Goal: Book appointment/travel/reservation

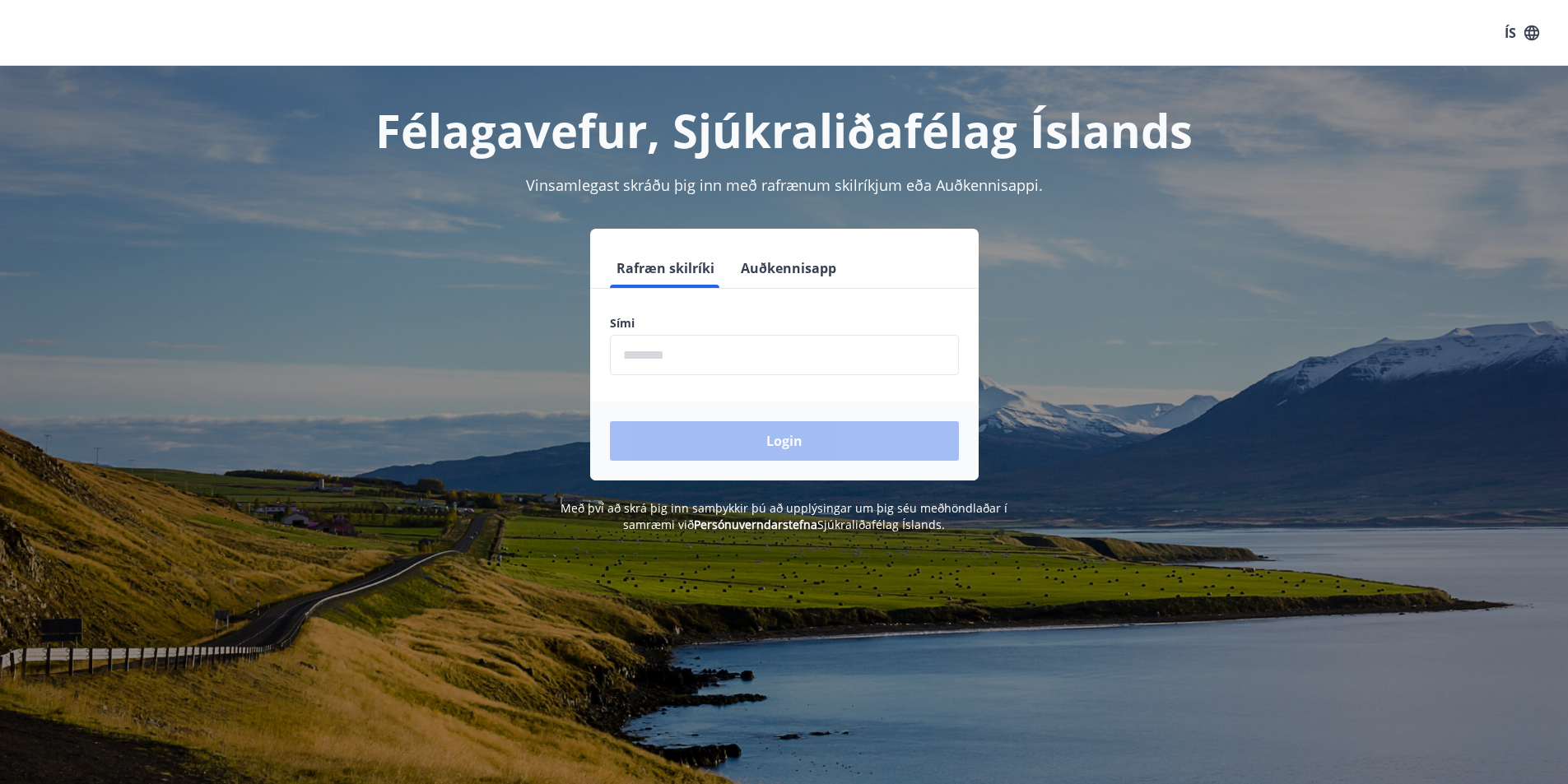
click at [761, 348] on input "phone" at bounding box center [784, 355] width 349 height 41
click at [760, 349] on input "phone" at bounding box center [784, 355] width 349 height 41
type input "********"
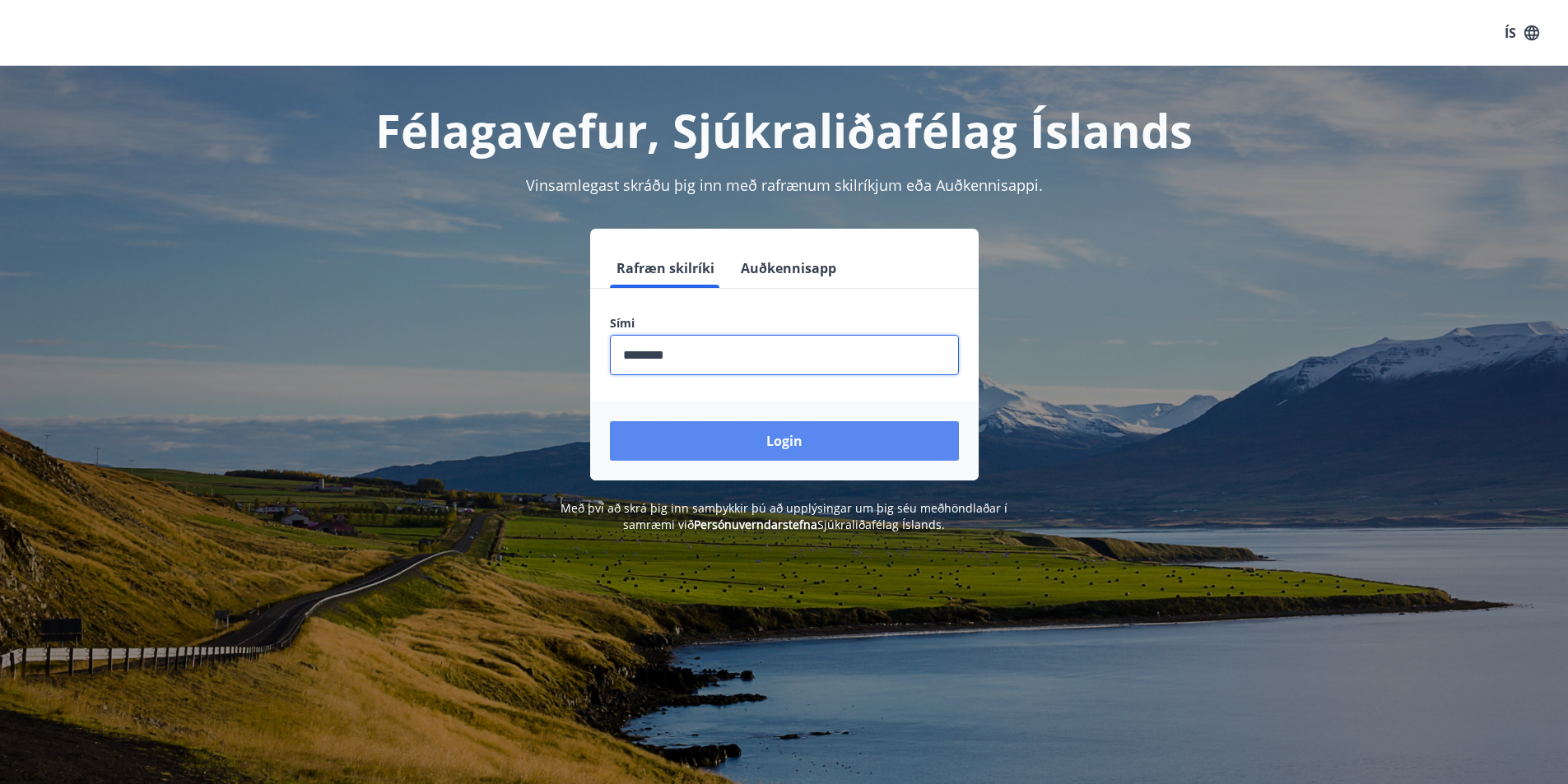
click at [778, 437] on button "Login" at bounding box center [784, 441] width 349 height 40
click at [778, 437] on form "Rafræn skilríki Auðkennisapp Sími ​ Login" at bounding box center [784, 364] width 389 height 232
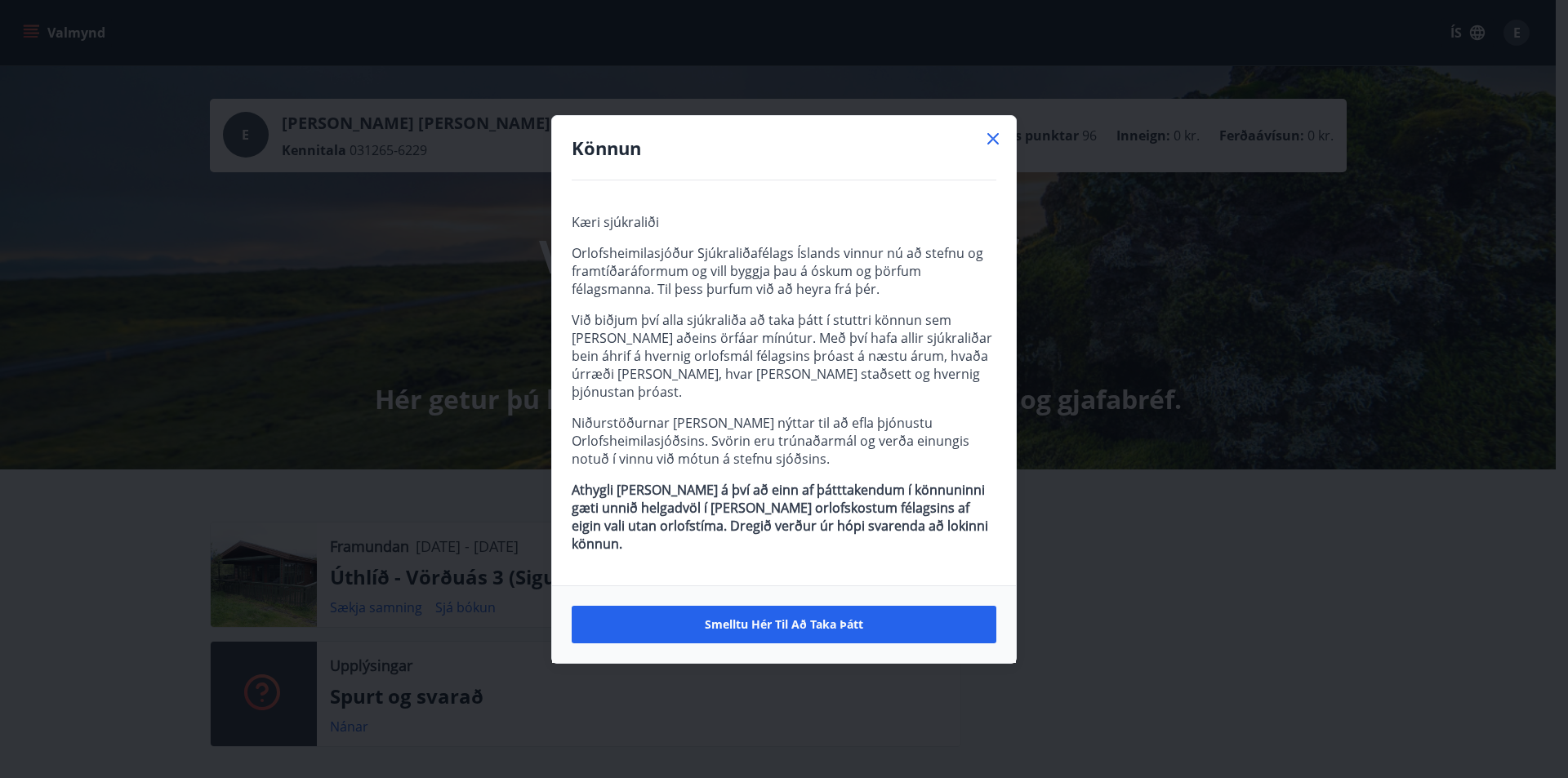
click at [998, 149] on icon at bounding box center [993, 138] width 19 height 19
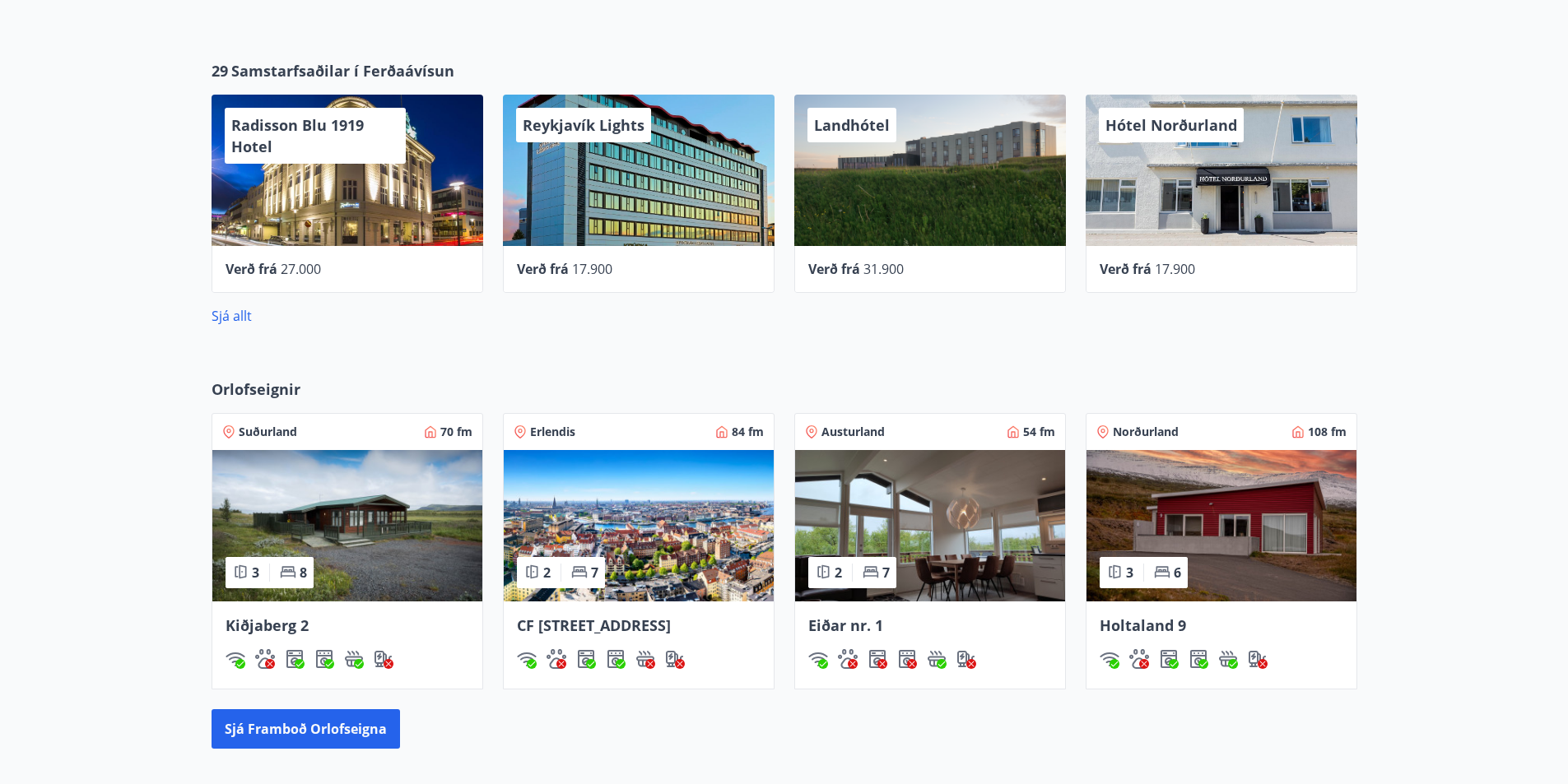
scroll to position [759, 0]
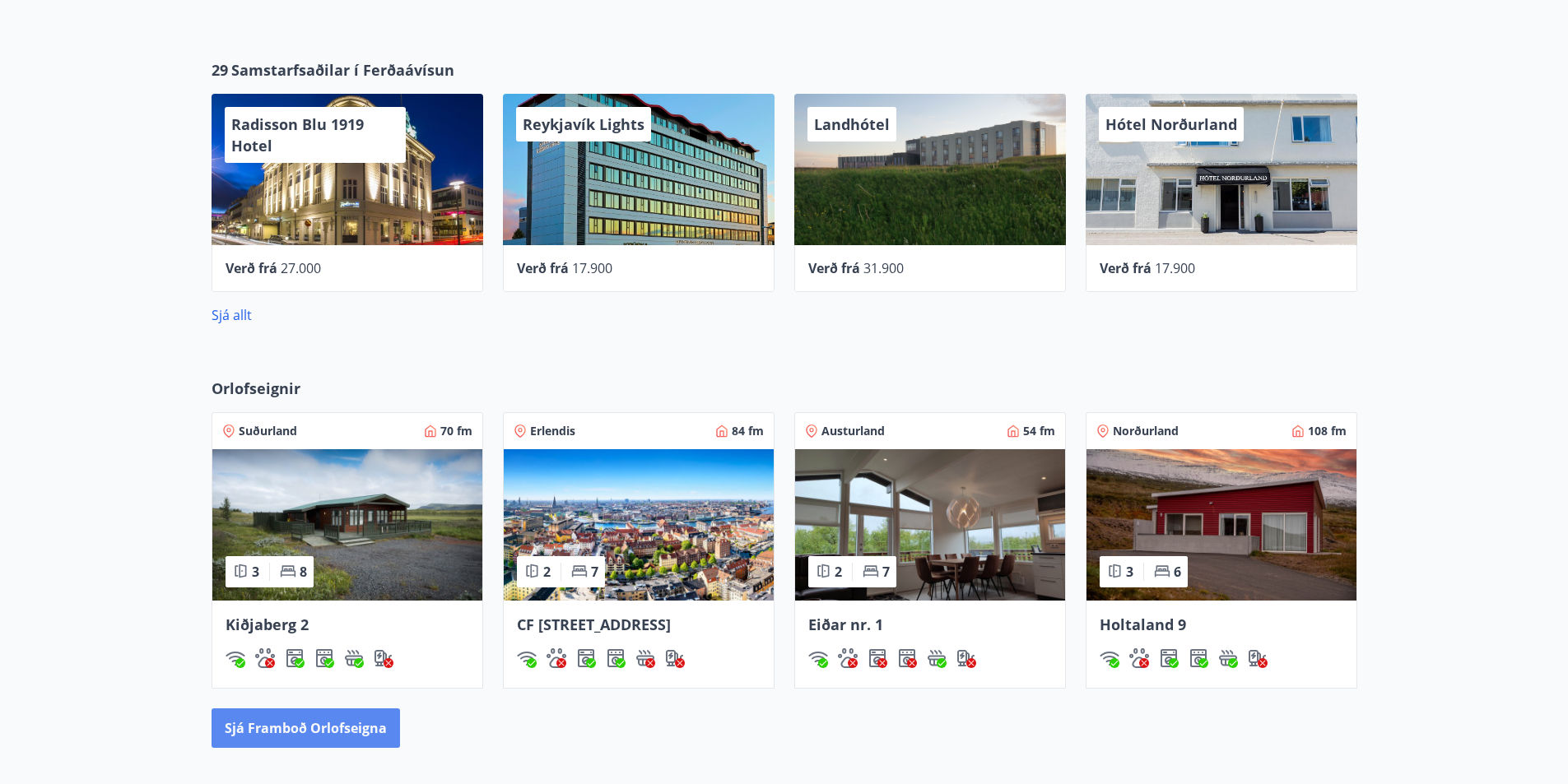
click at [298, 746] on button "Sjá framboð orlofseigna" at bounding box center [306, 728] width 189 height 40
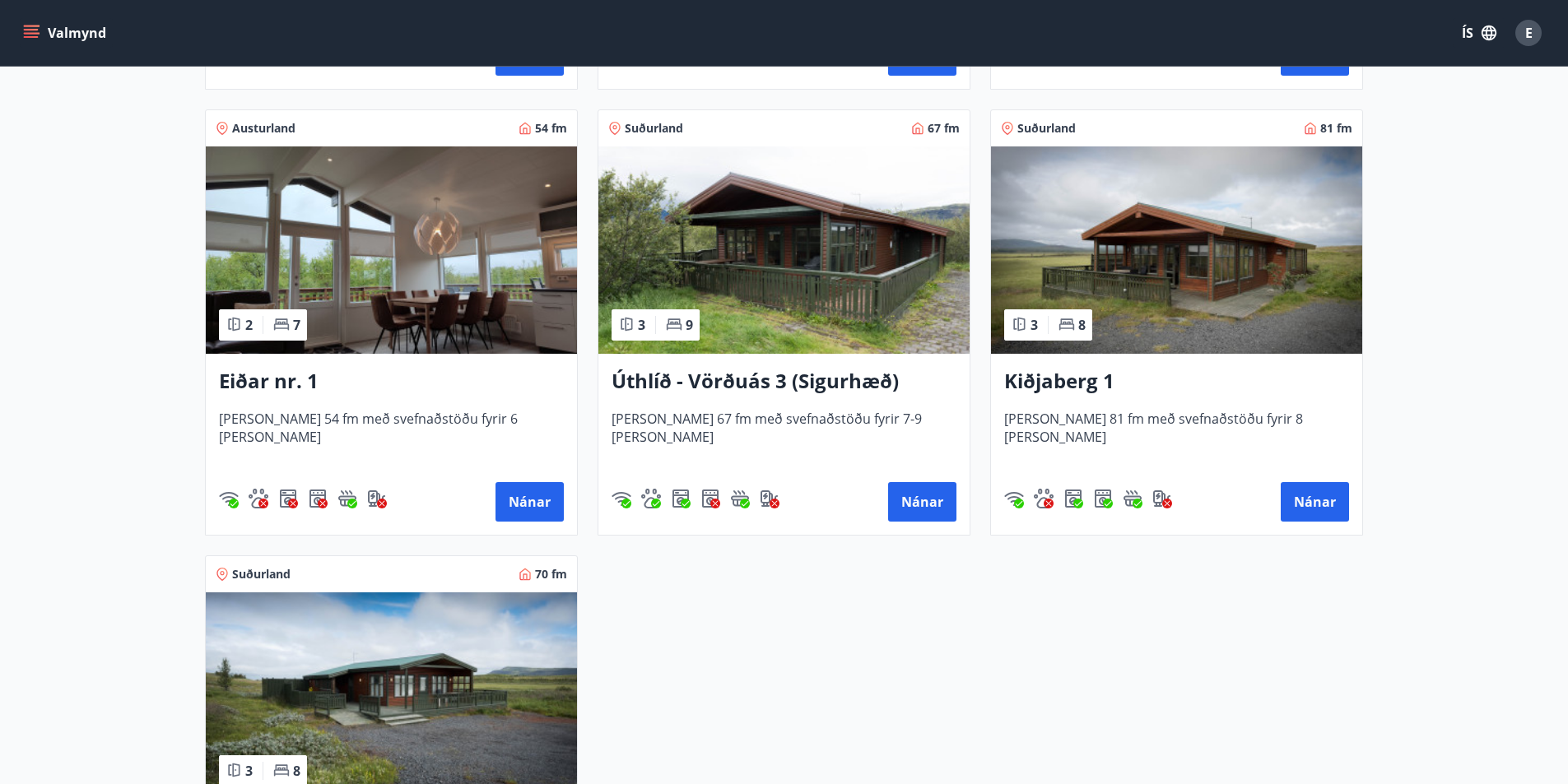
scroll to position [2057, 0]
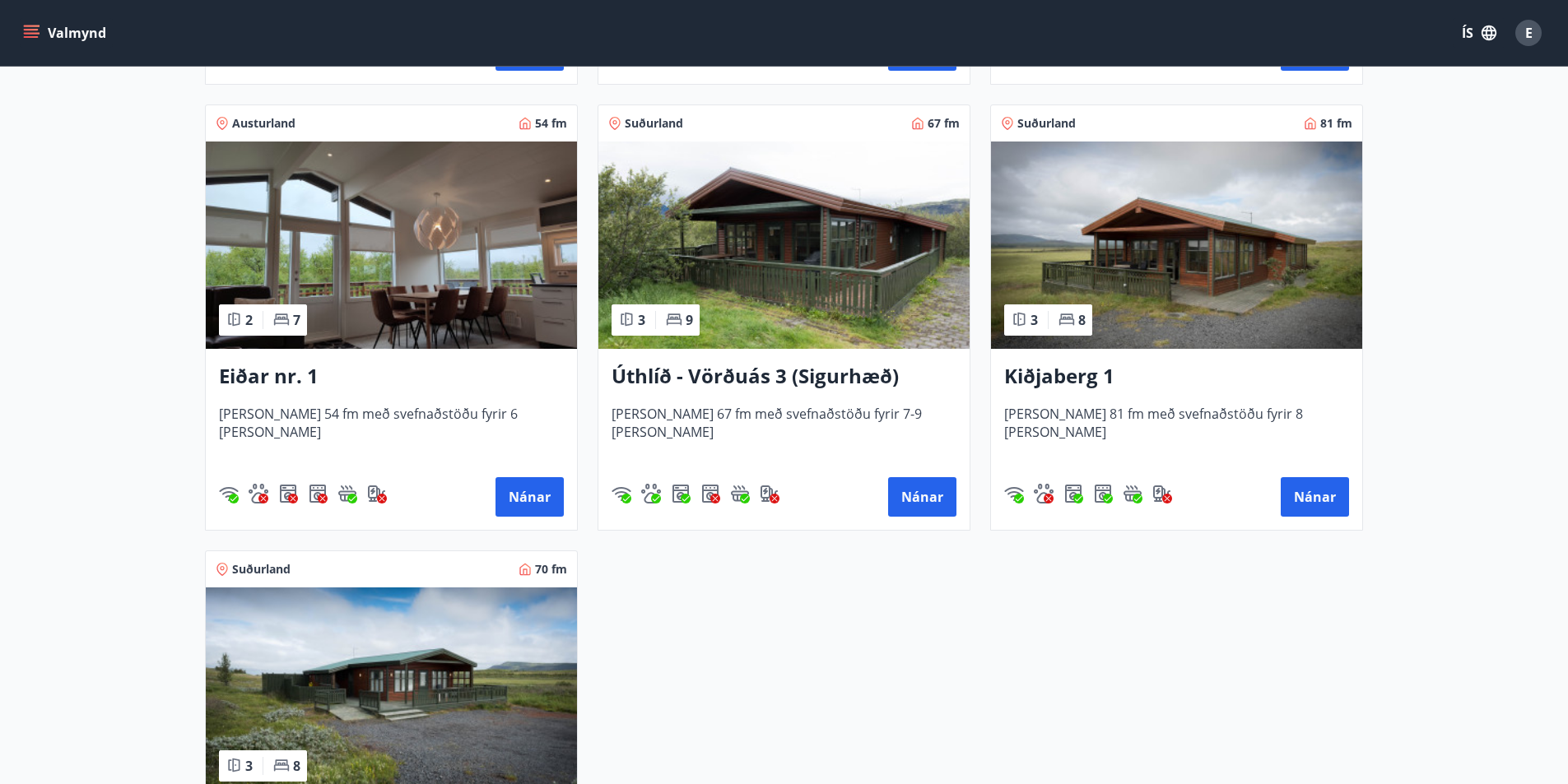
click at [774, 301] on img at bounding box center [784, 245] width 371 height 207
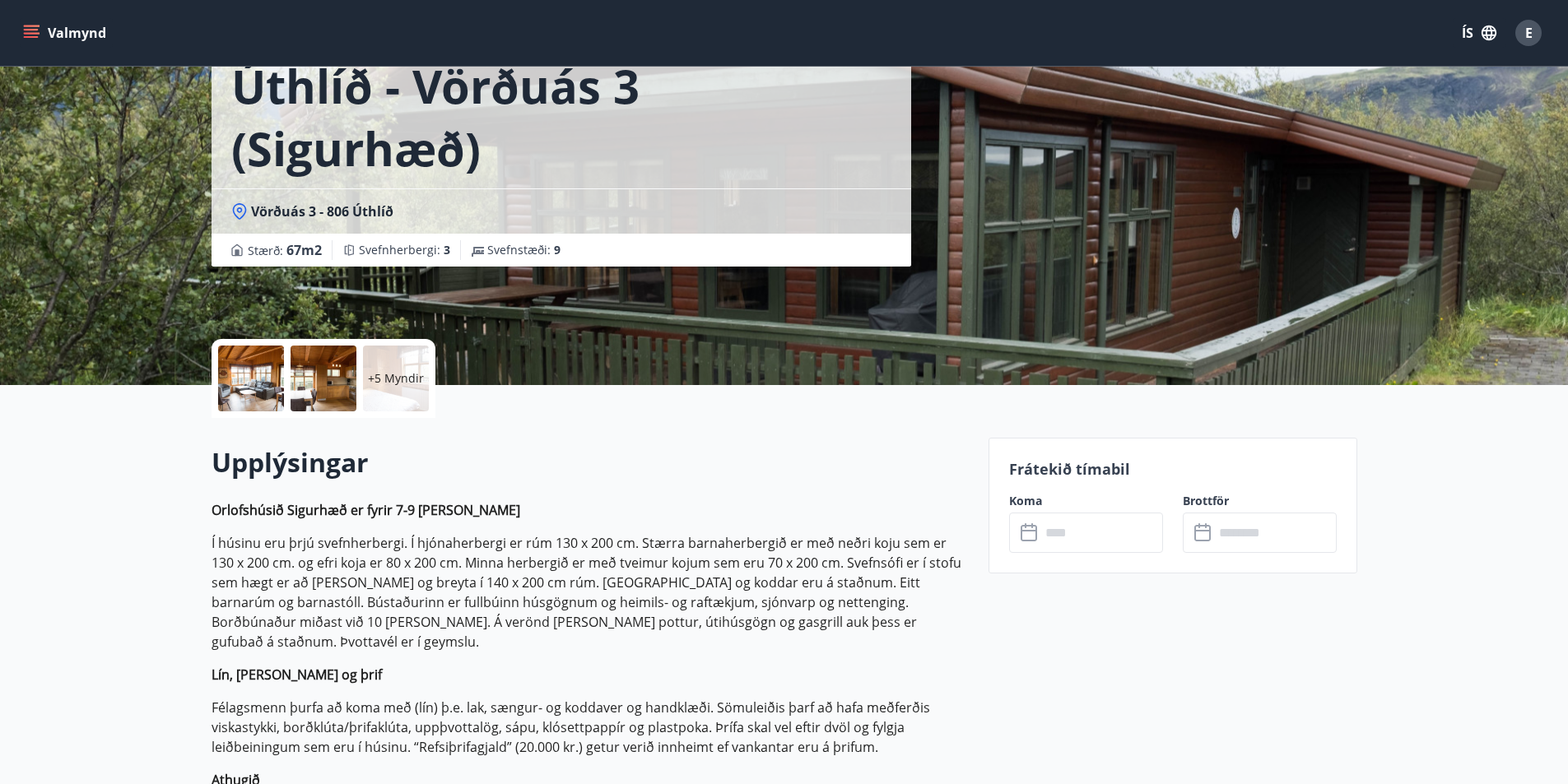
scroll to position [247, 0]
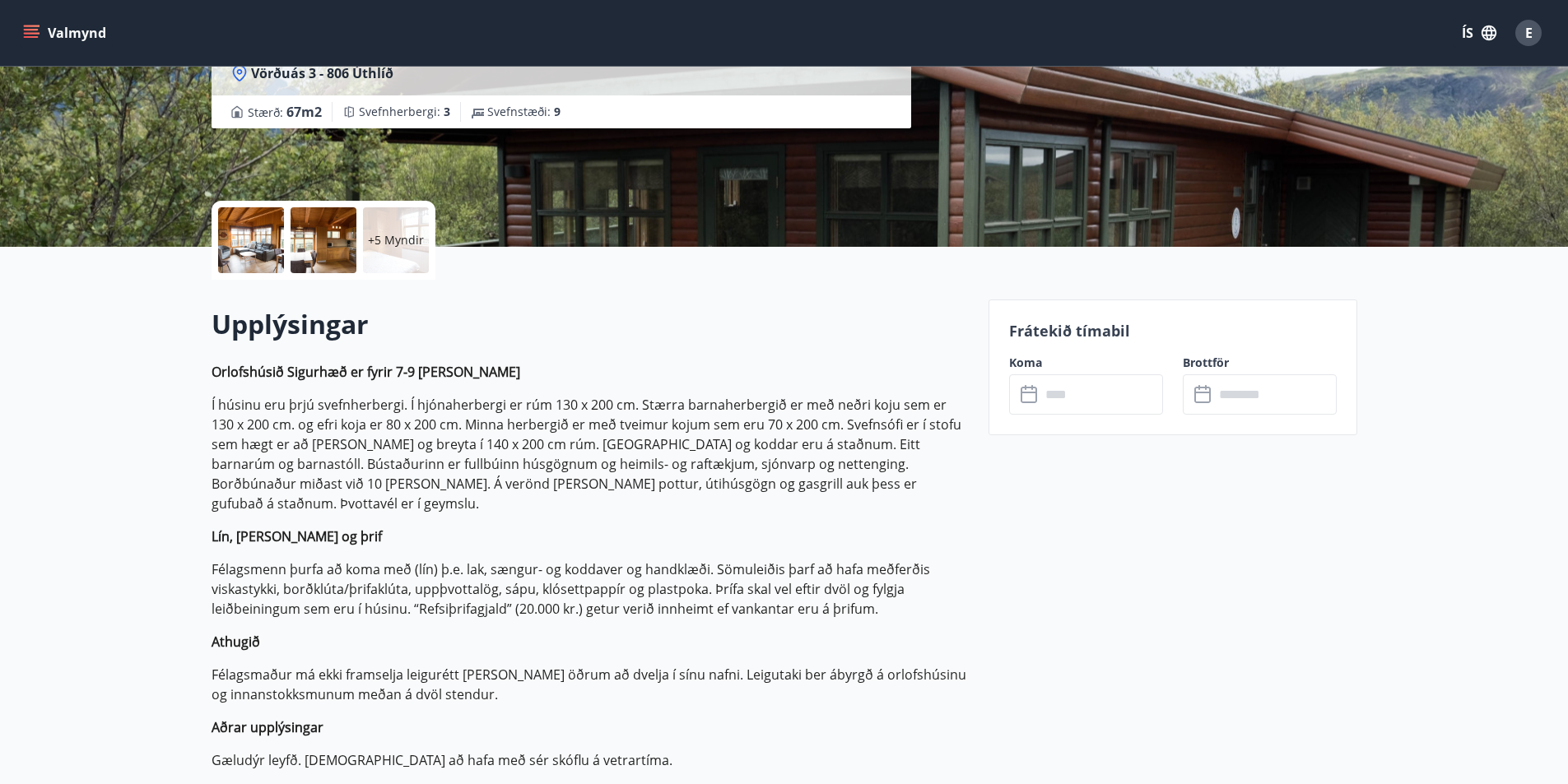
click at [245, 252] on div at bounding box center [251, 240] width 66 height 66
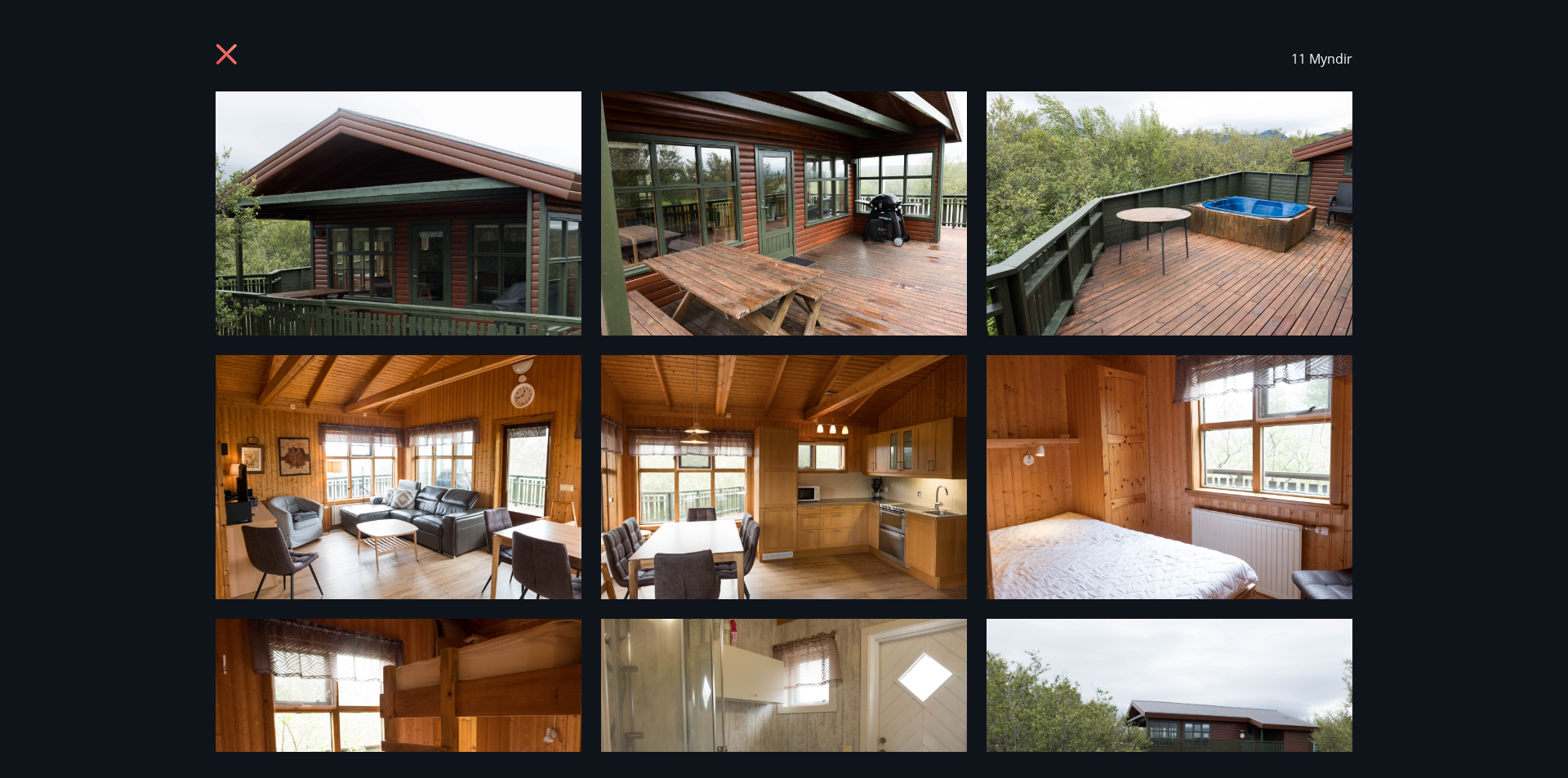
click at [842, 217] on img at bounding box center [783, 213] width 366 height 244
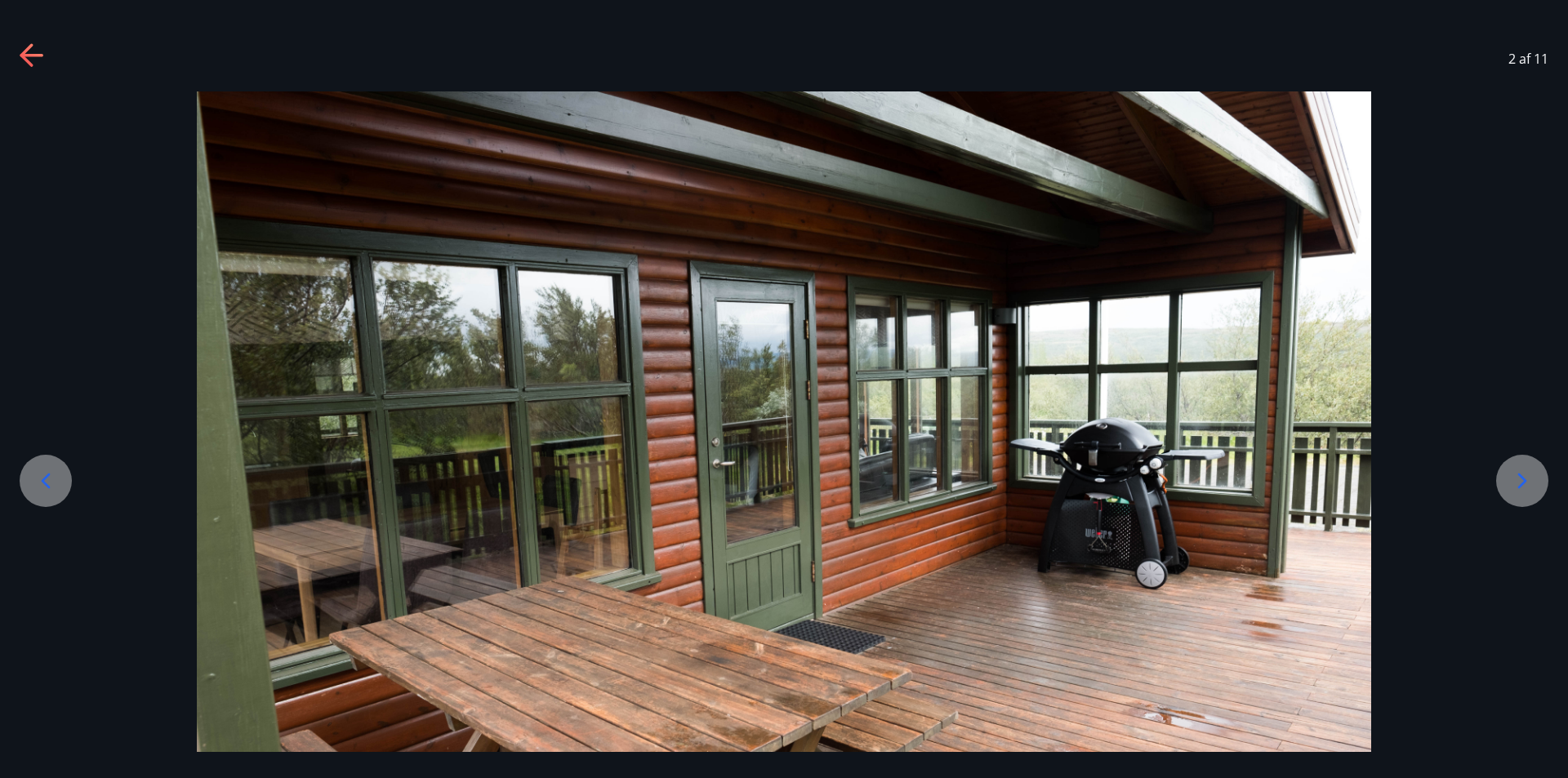
click at [1507, 483] on div at bounding box center [1522, 481] width 52 height 52
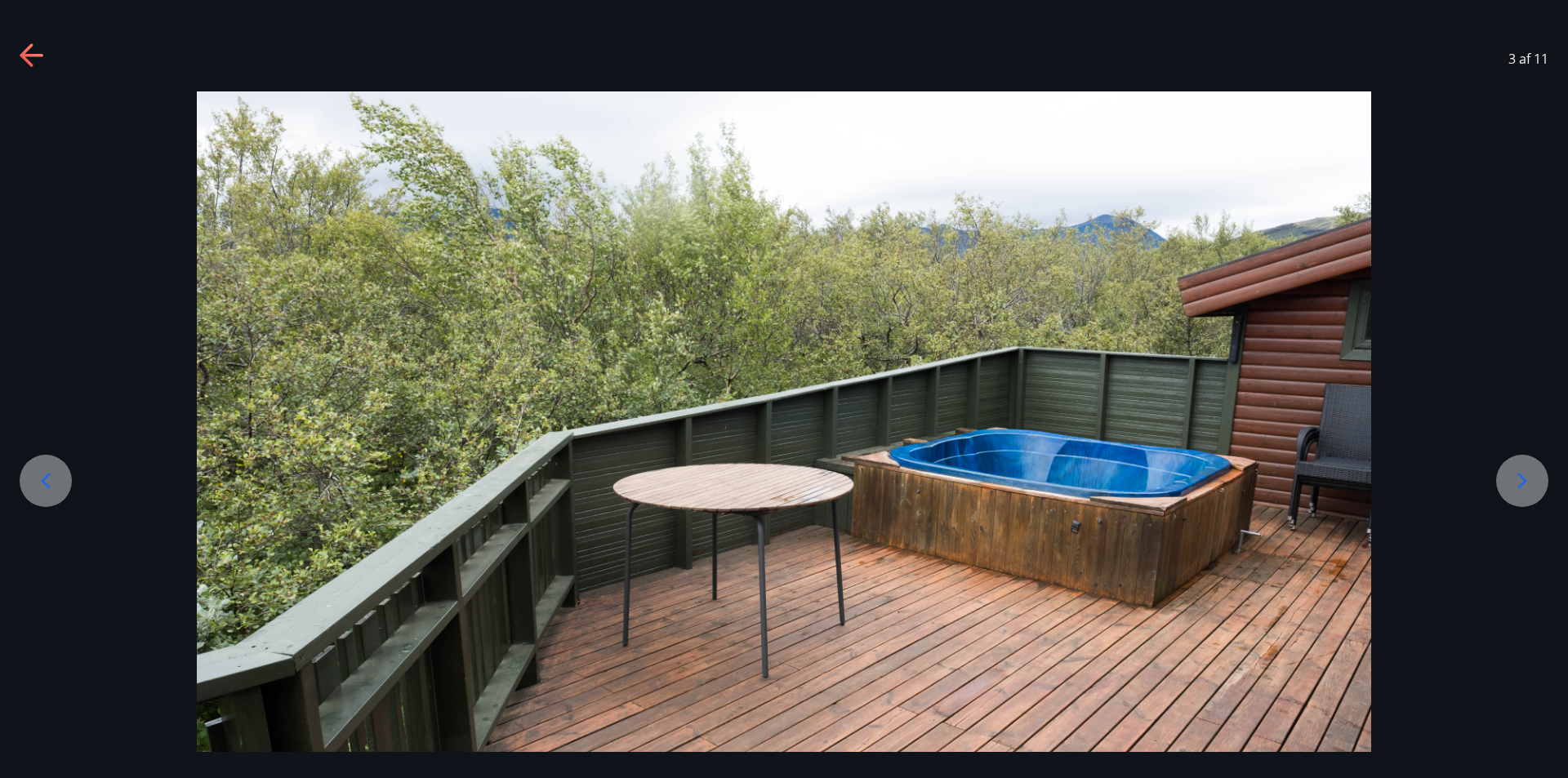
click at [1507, 483] on div at bounding box center [1522, 481] width 52 height 52
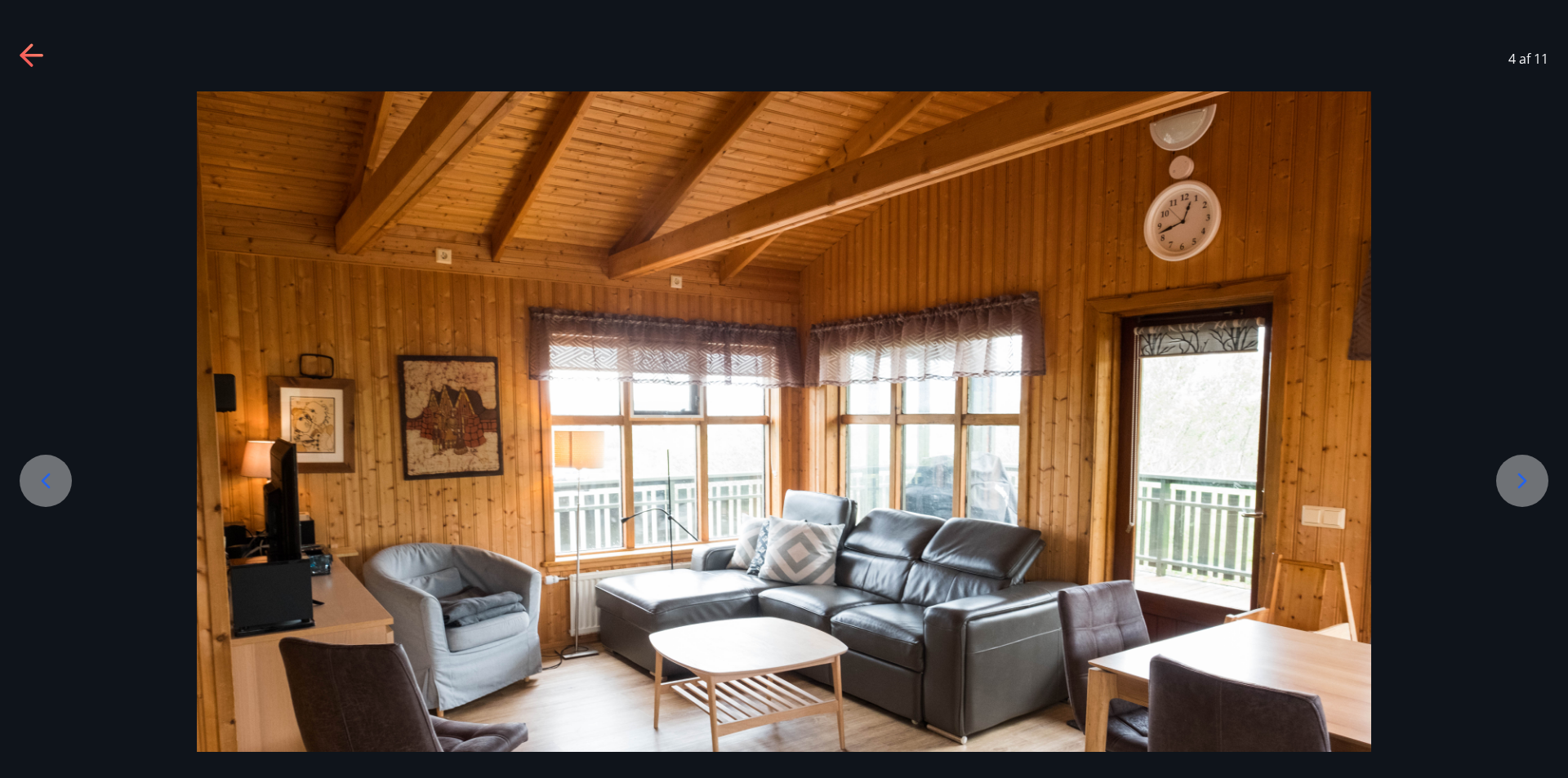
click at [1507, 483] on div at bounding box center [1522, 481] width 52 height 52
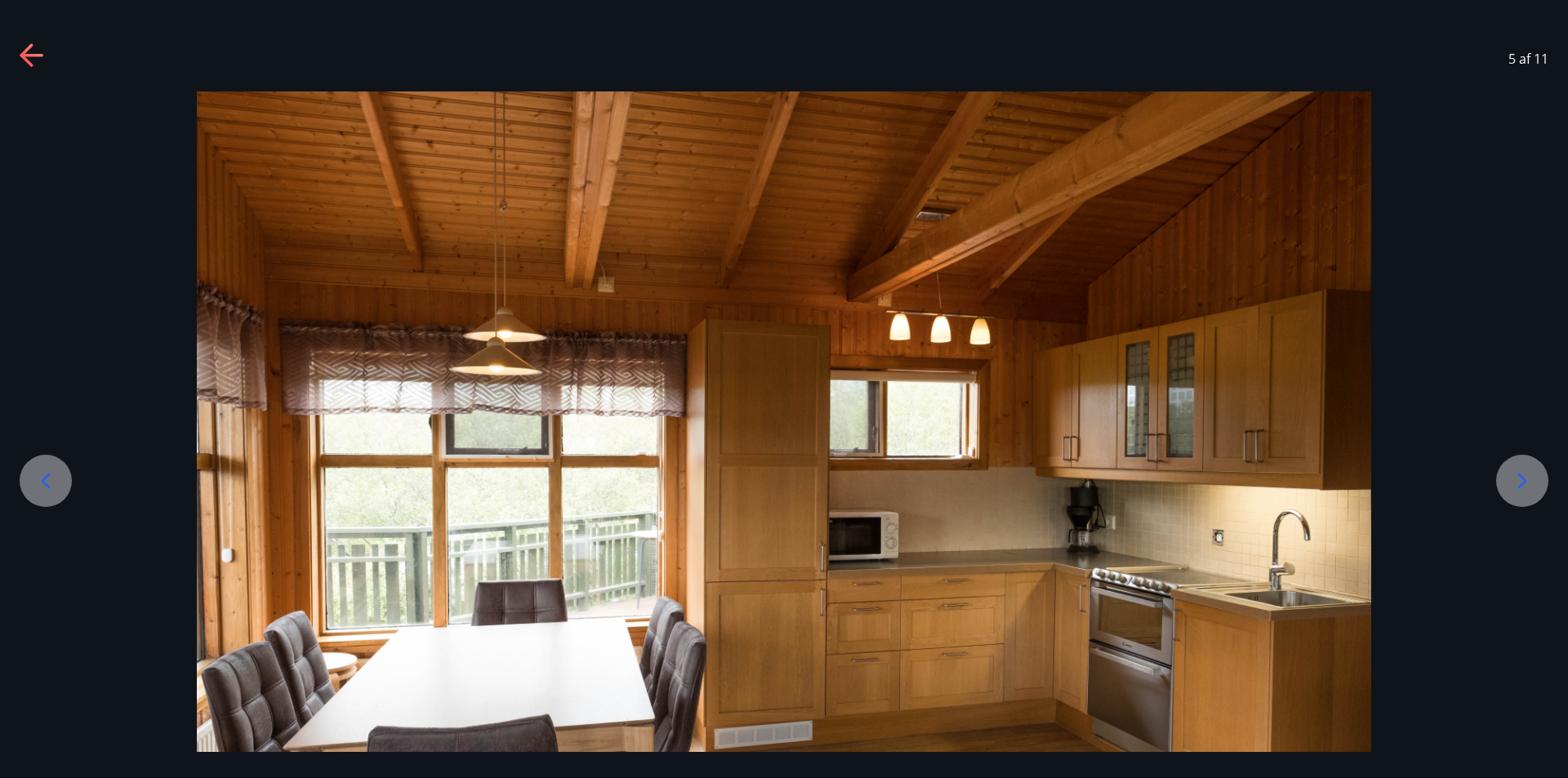
click at [1507, 483] on div at bounding box center [1522, 481] width 52 height 52
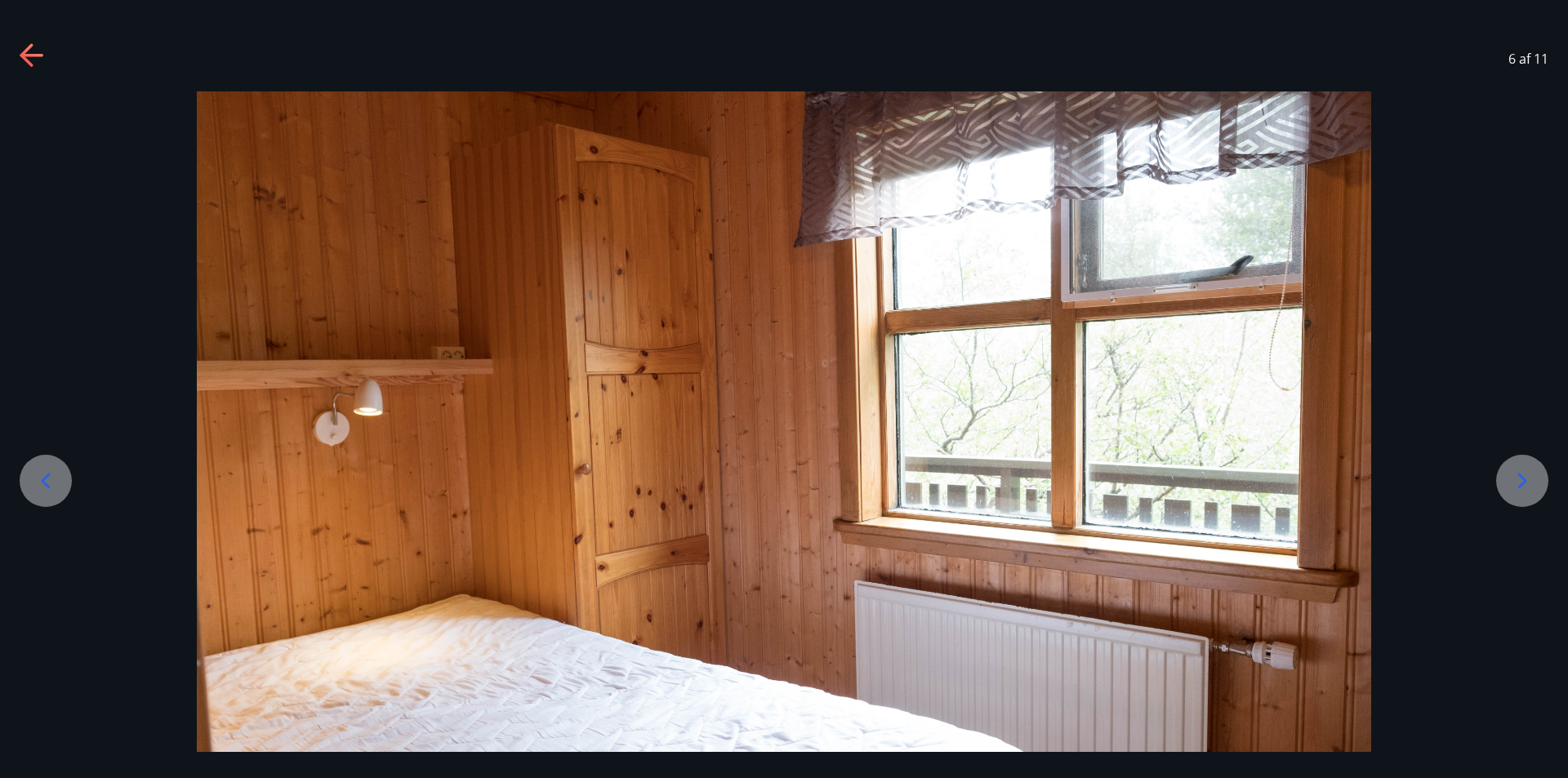
click at [1507, 483] on div at bounding box center [1522, 481] width 52 height 52
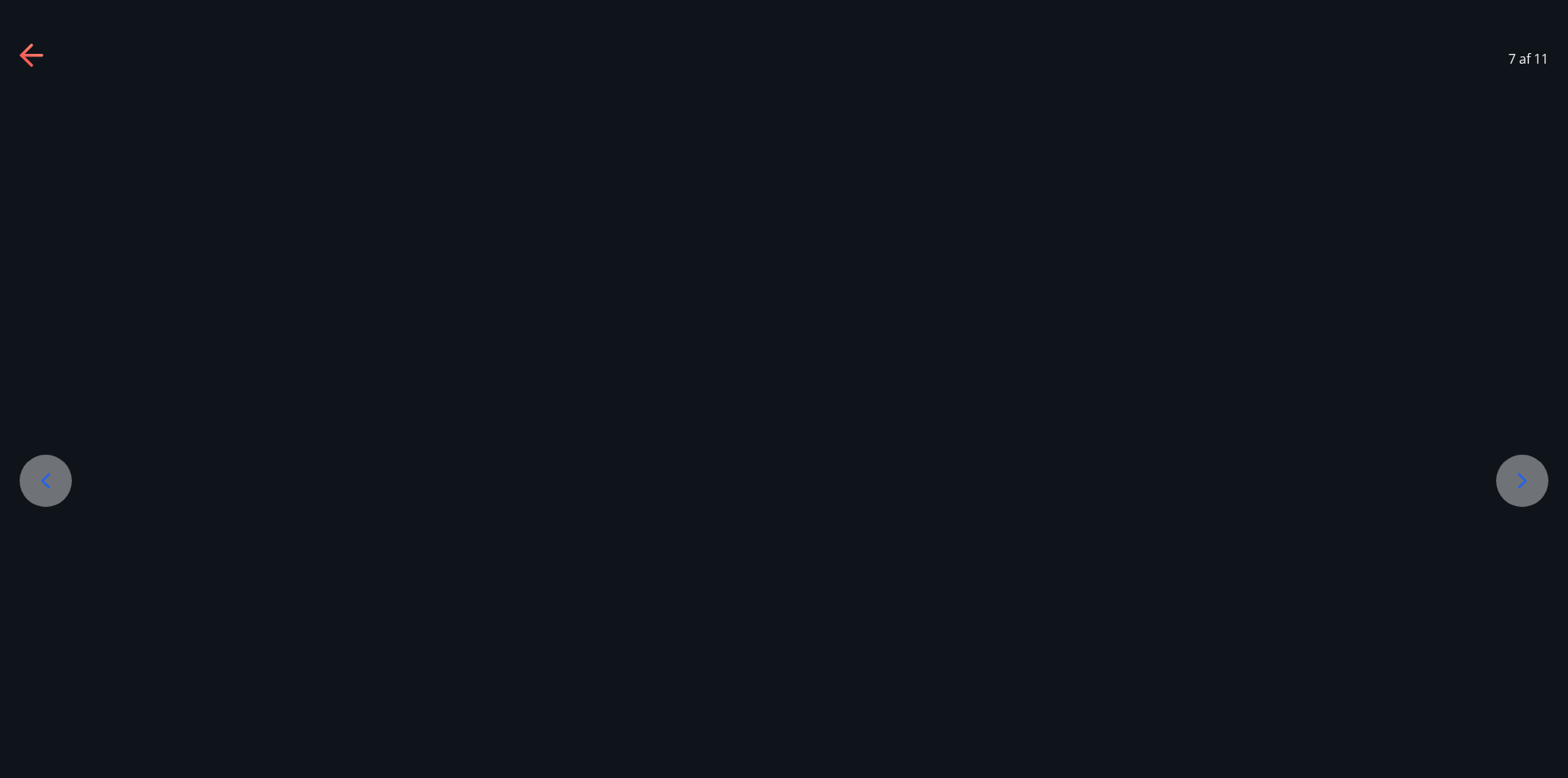
click at [1507, 483] on div at bounding box center [1522, 481] width 52 height 52
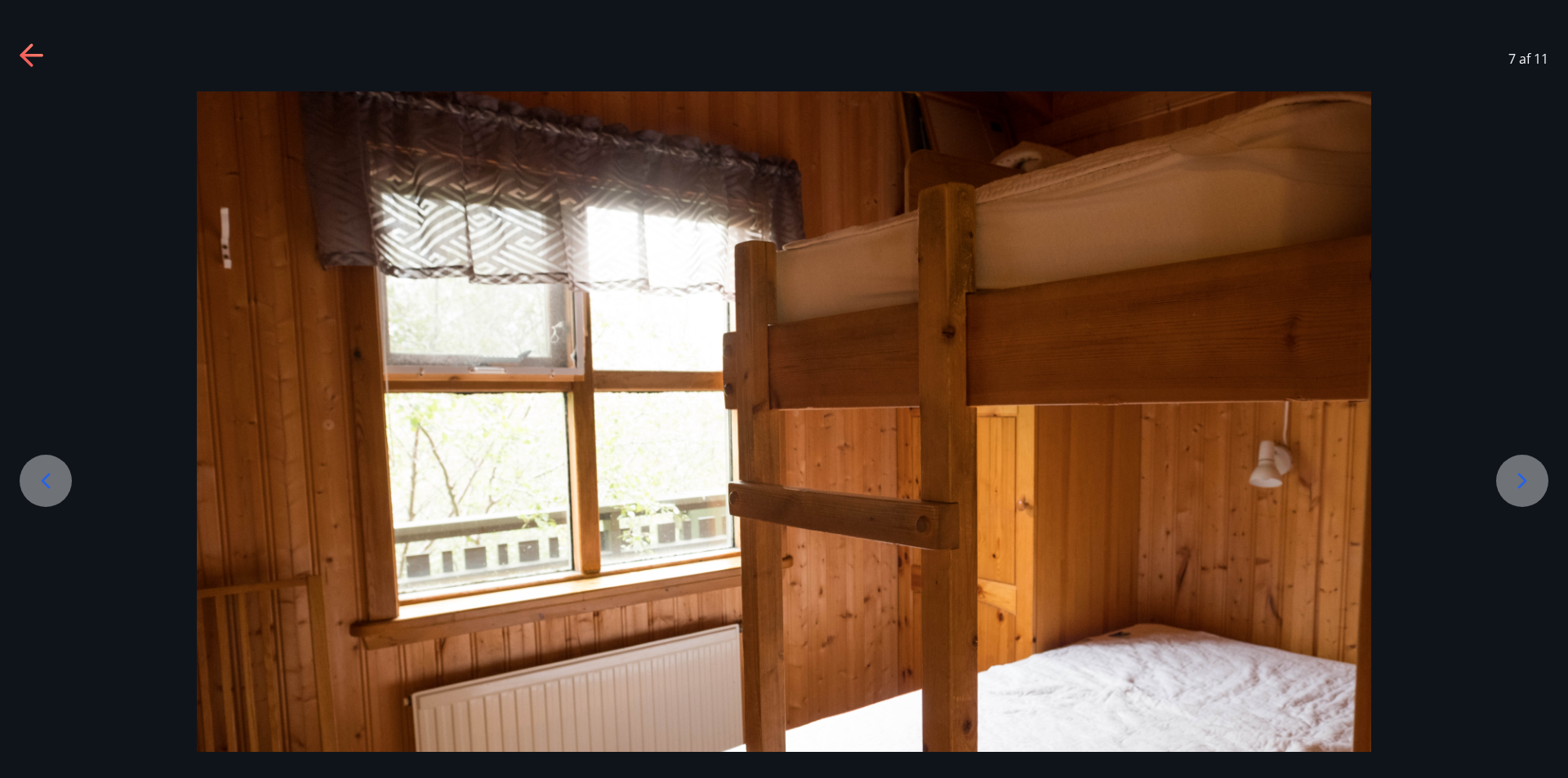
click at [1507, 483] on div at bounding box center [1522, 481] width 52 height 52
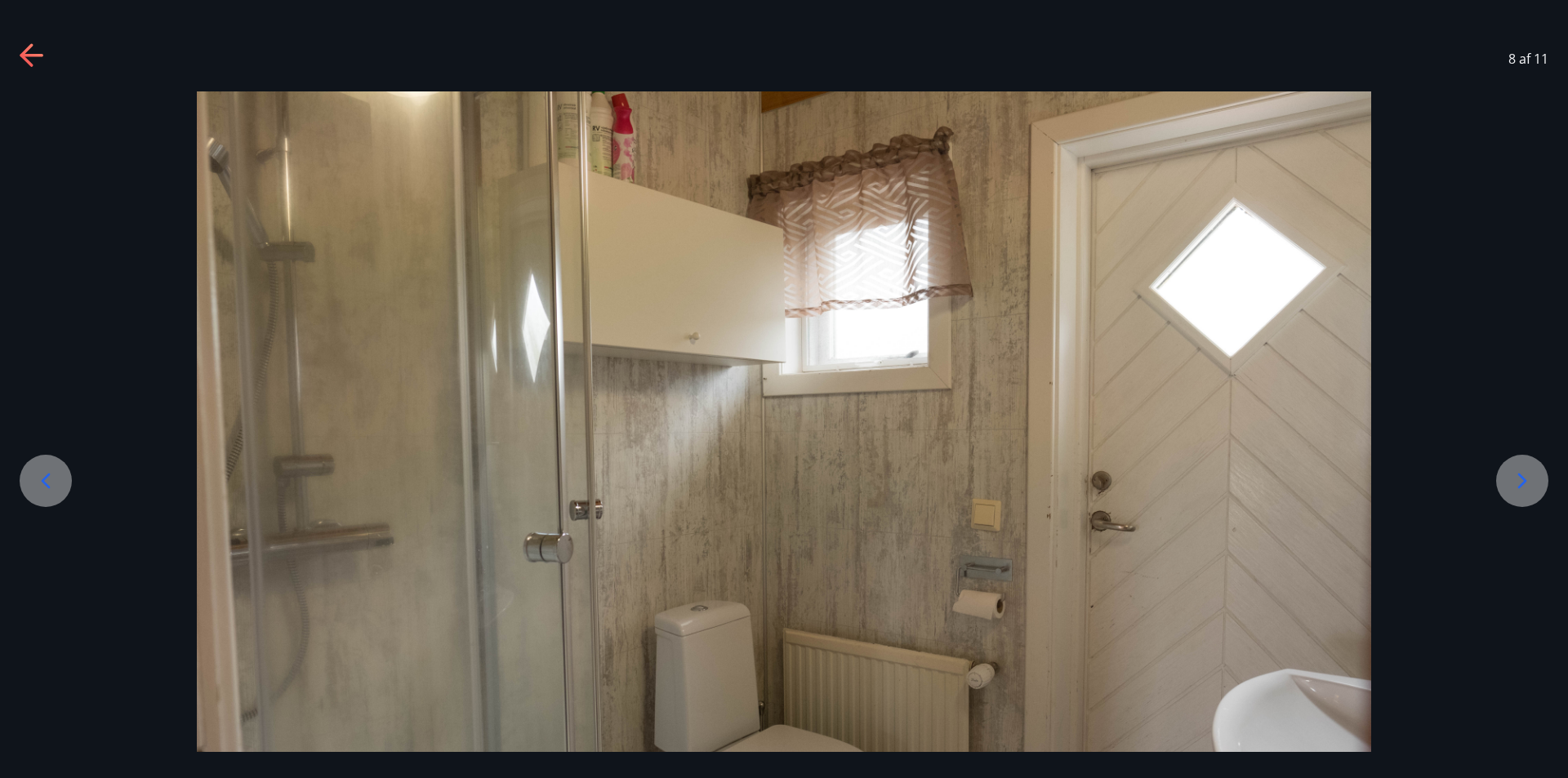
click at [1507, 483] on div at bounding box center [1522, 481] width 52 height 52
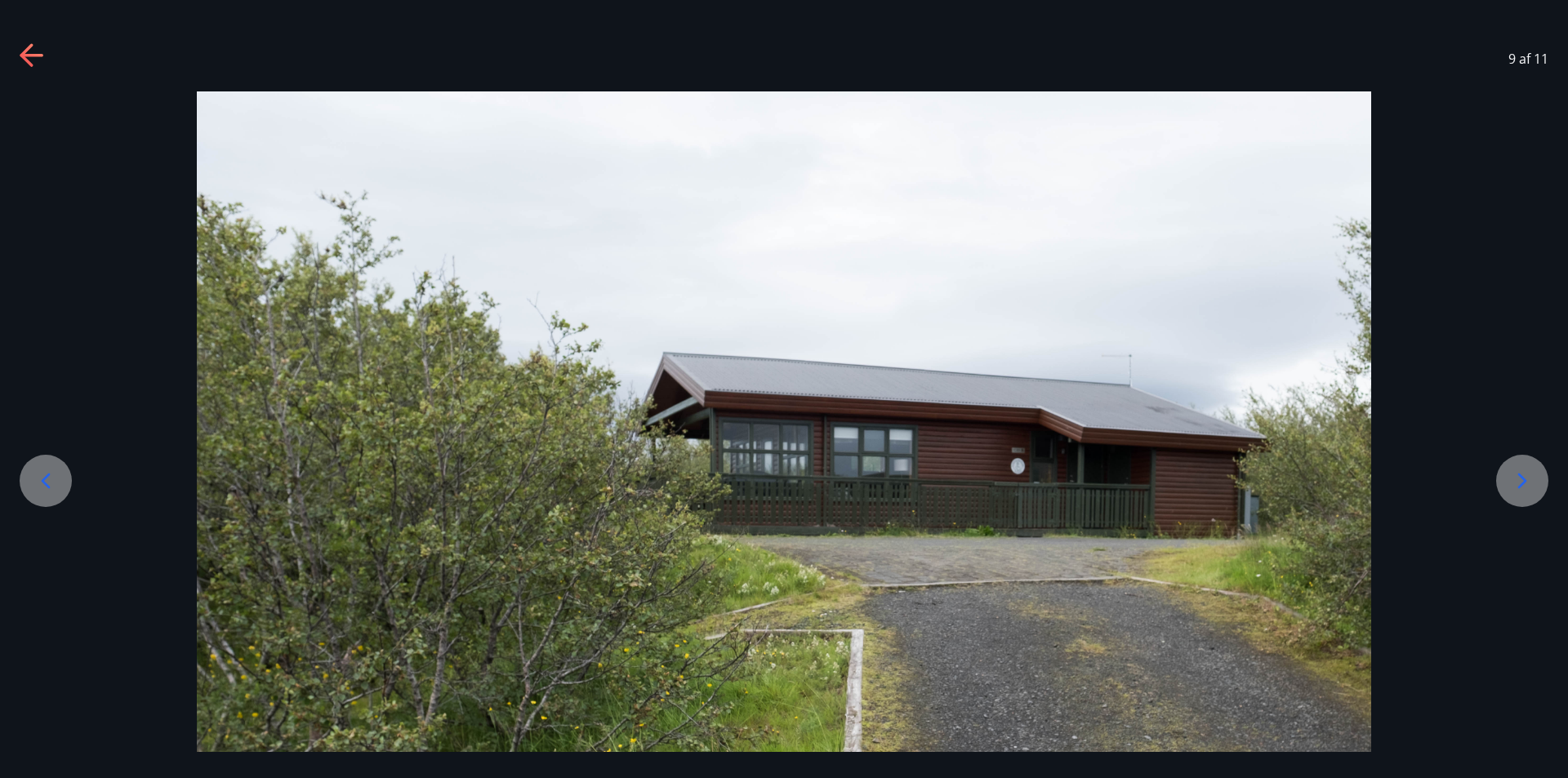
click at [38, 59] on icon at bounding box center [32, 56] width 26 height 26
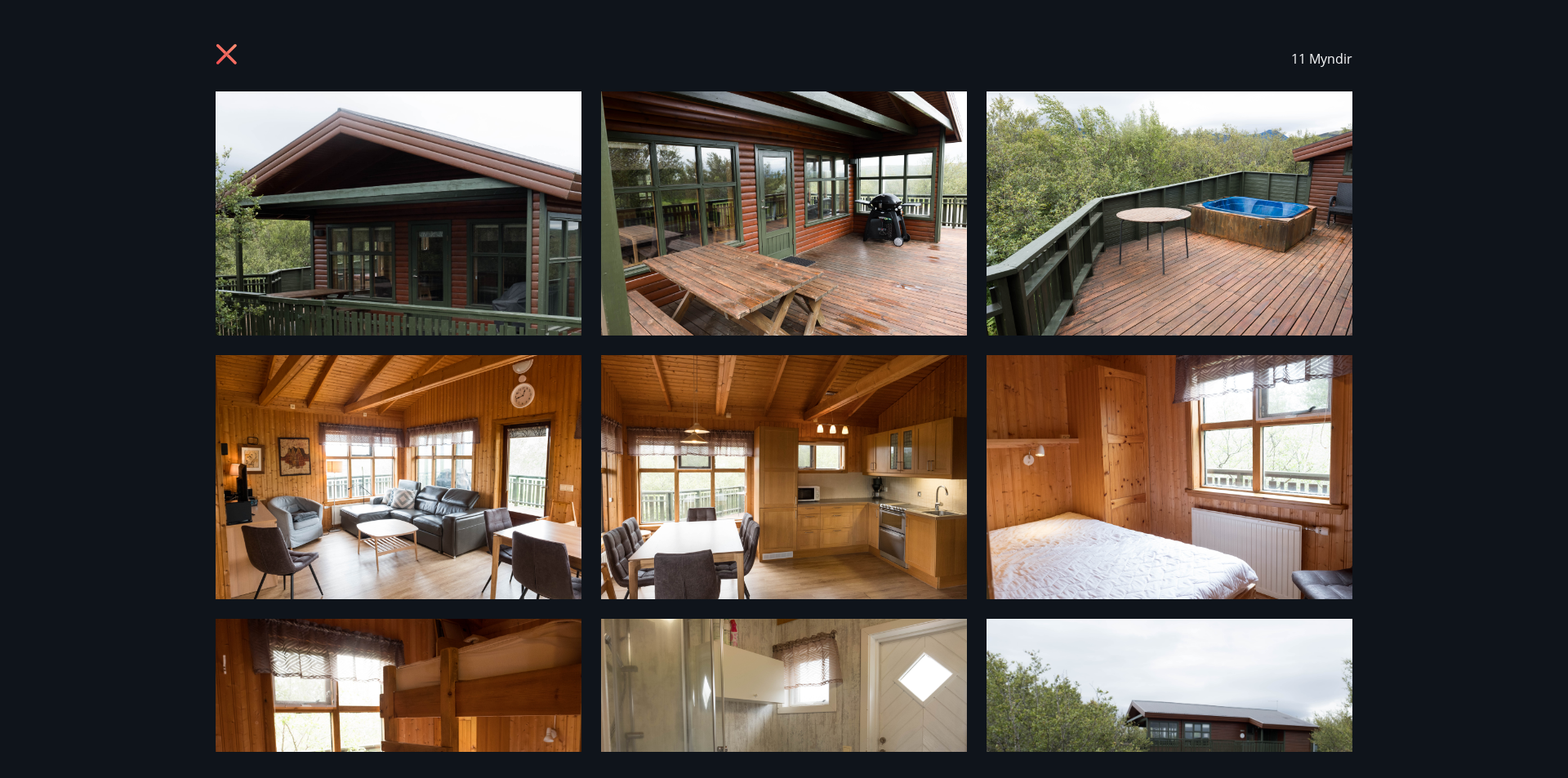
click at [1481, 666] on div "11 Myndir" at bounding box center [784, 389] width 1568 height 778
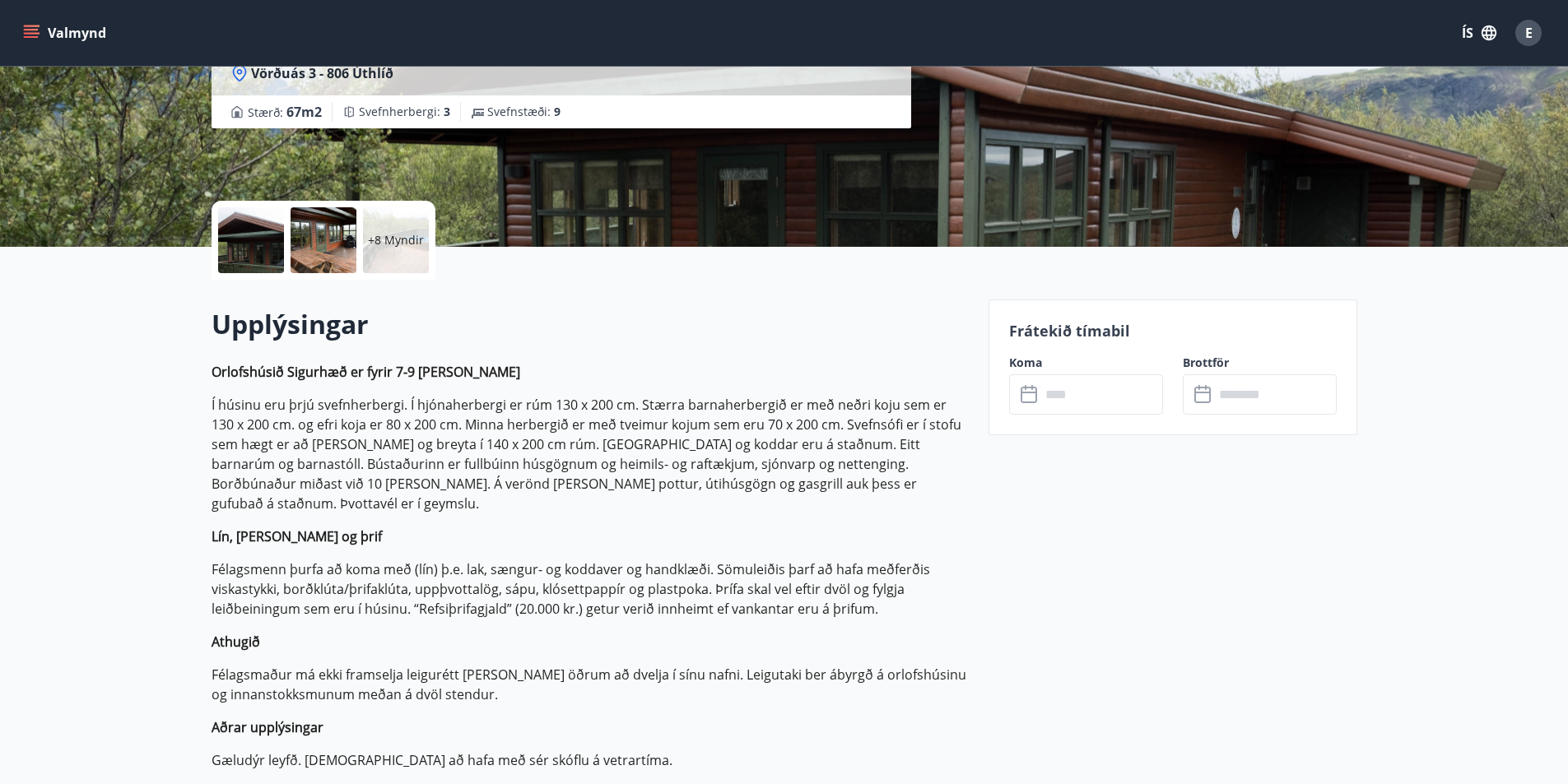
click at [384, 240] on p "+8 Myndir" at bounding box center [396, 240] width 56 height 16
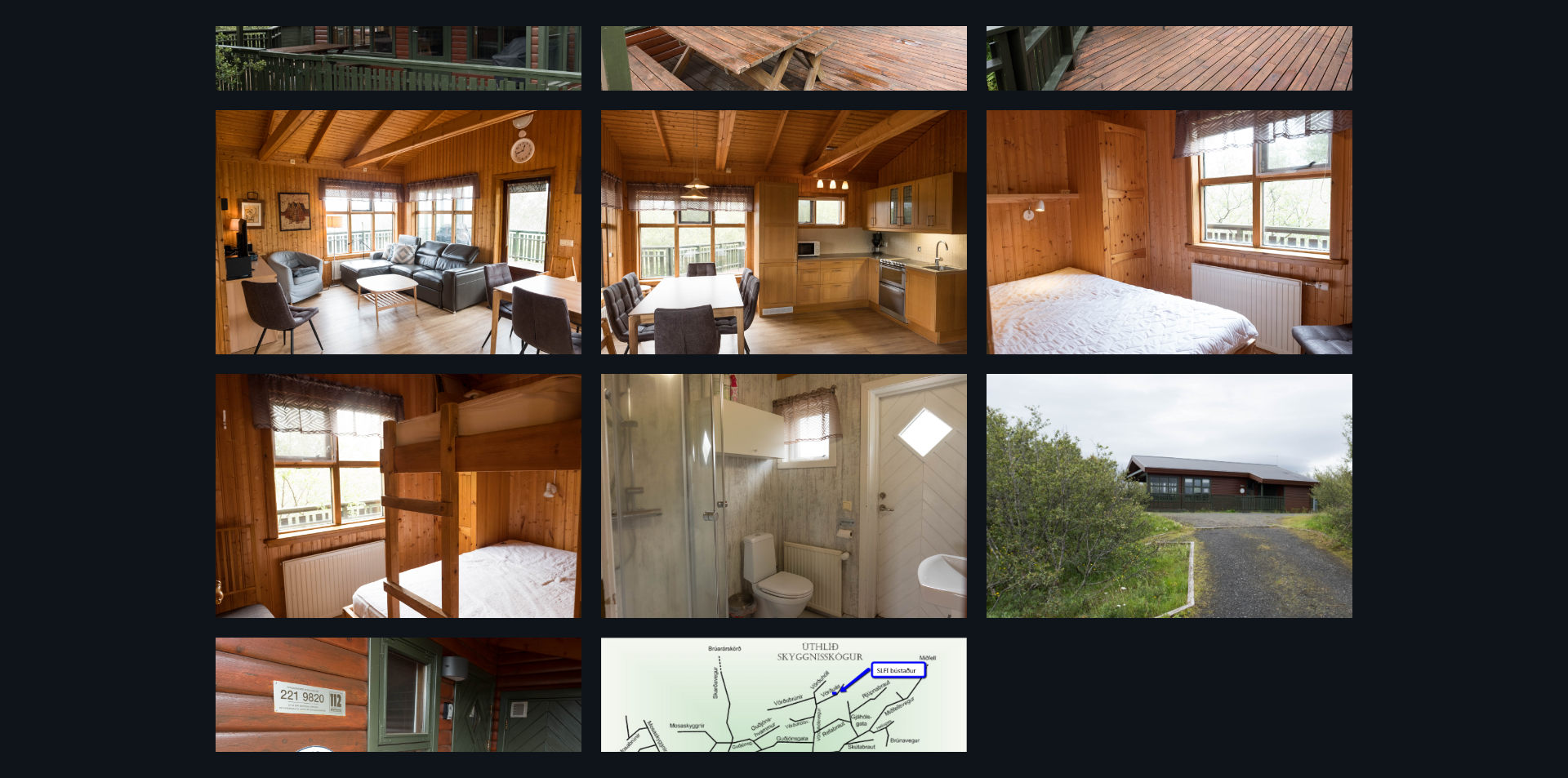
scroll to position [401, 0]
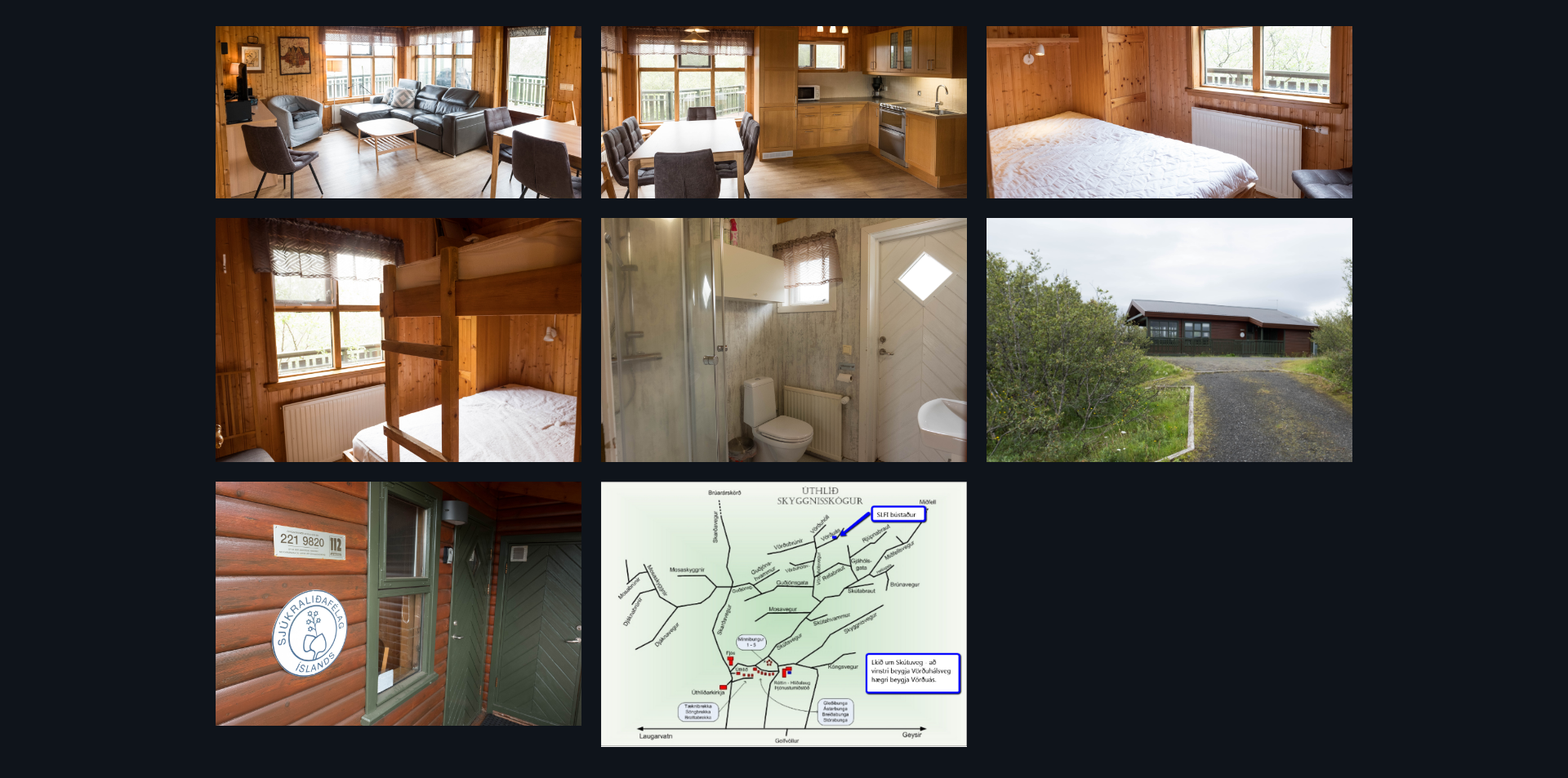
click at [764, 632] on img at bounding box center [783, 614] width 366 height 266
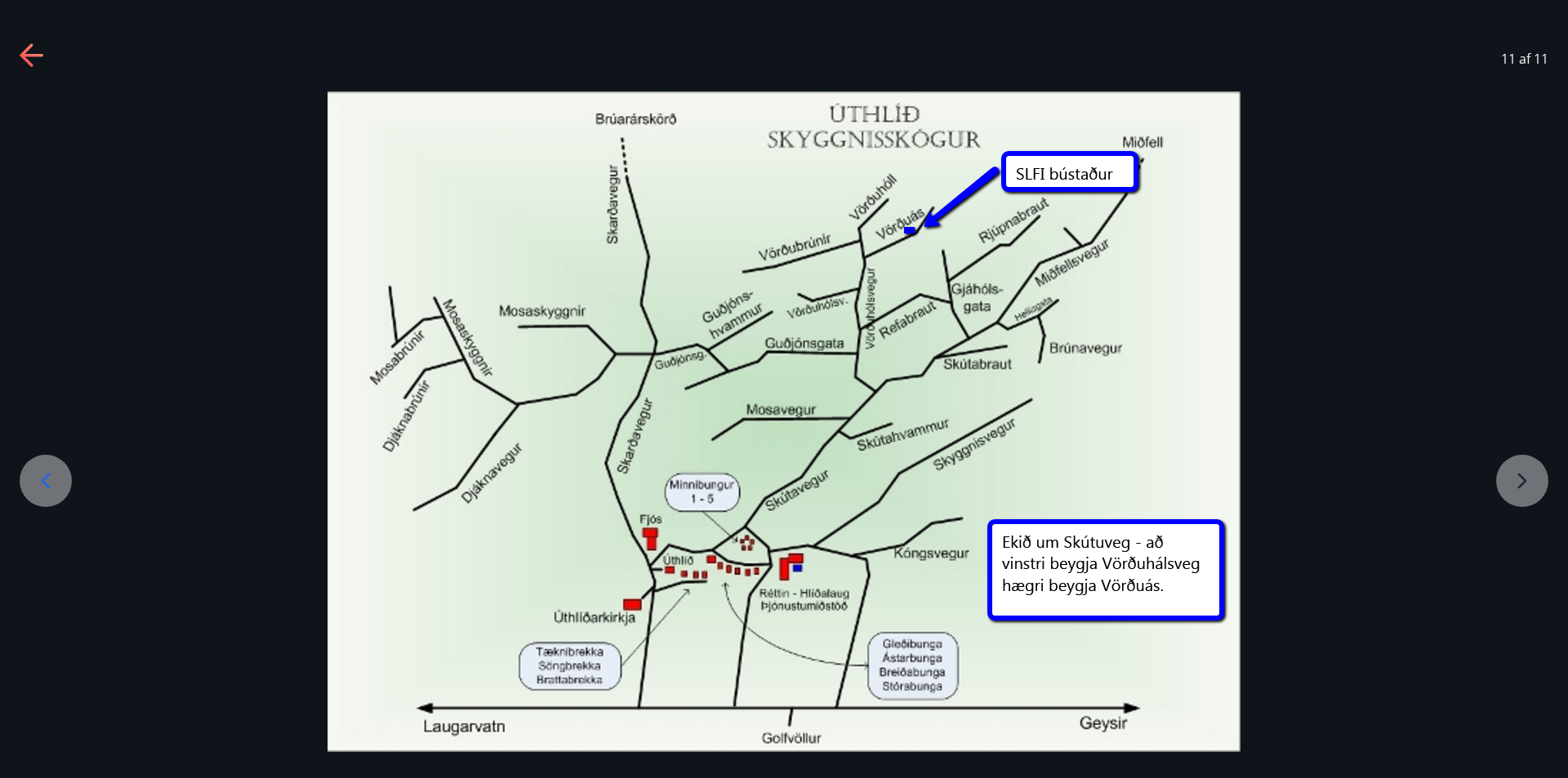
click at [20, 58] on icon at bounding box center [32, 56] width 26 height 26
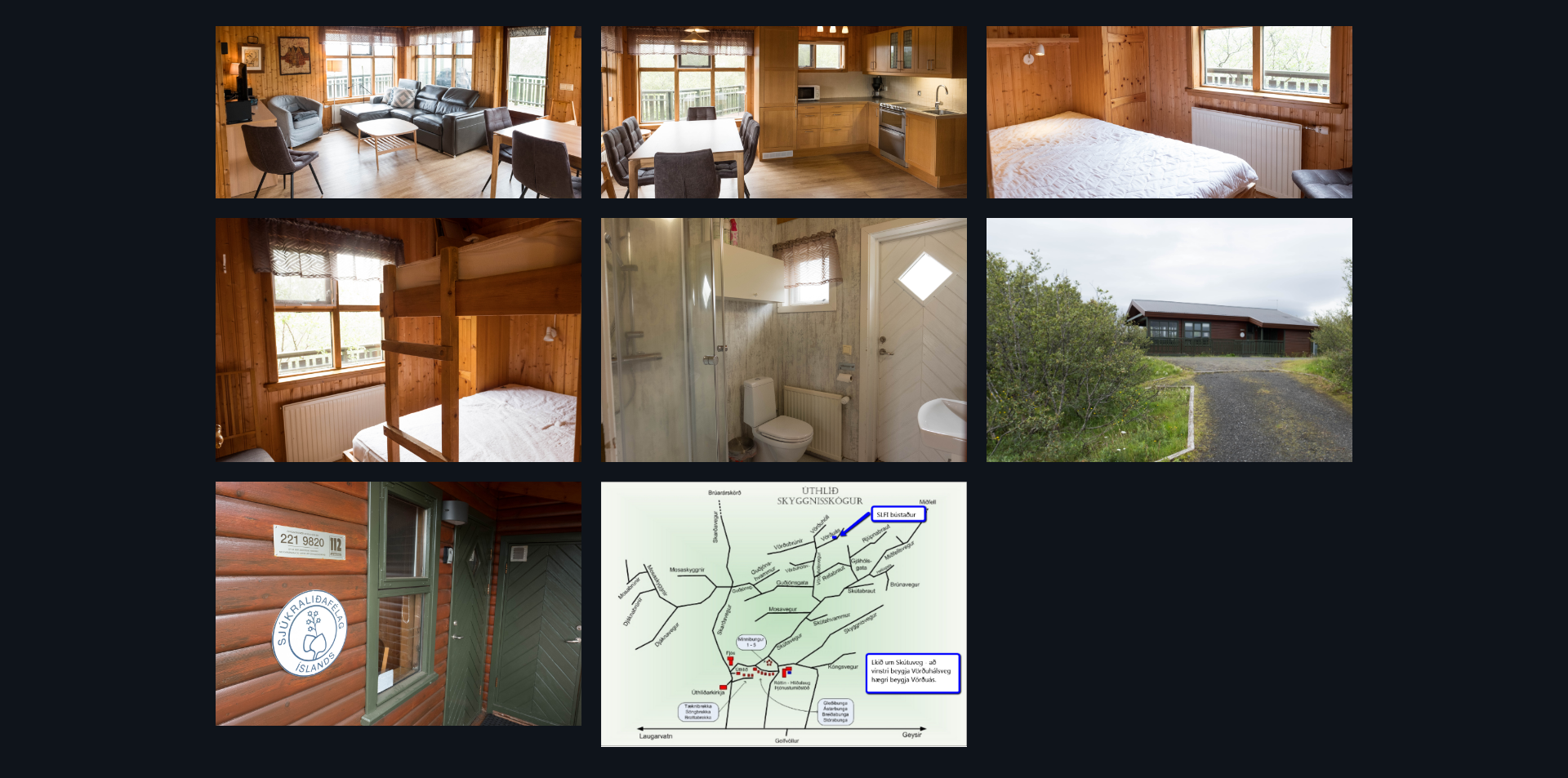
click at [430, 129] on img at bounding box center [398, 76] width 366 height 244
